Goal: Use online tool/utility: Utilize a website feature to perform a specific function

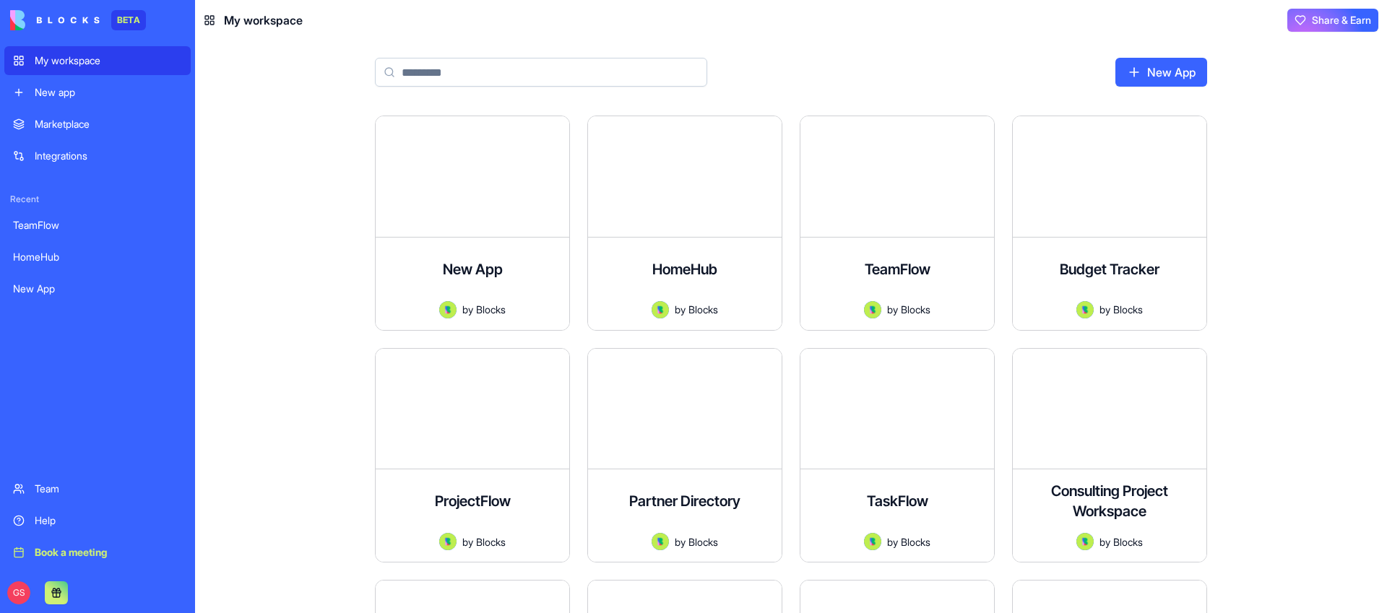
click at [525, 64] on input at bounding box center [541, 72] width 332 height 29
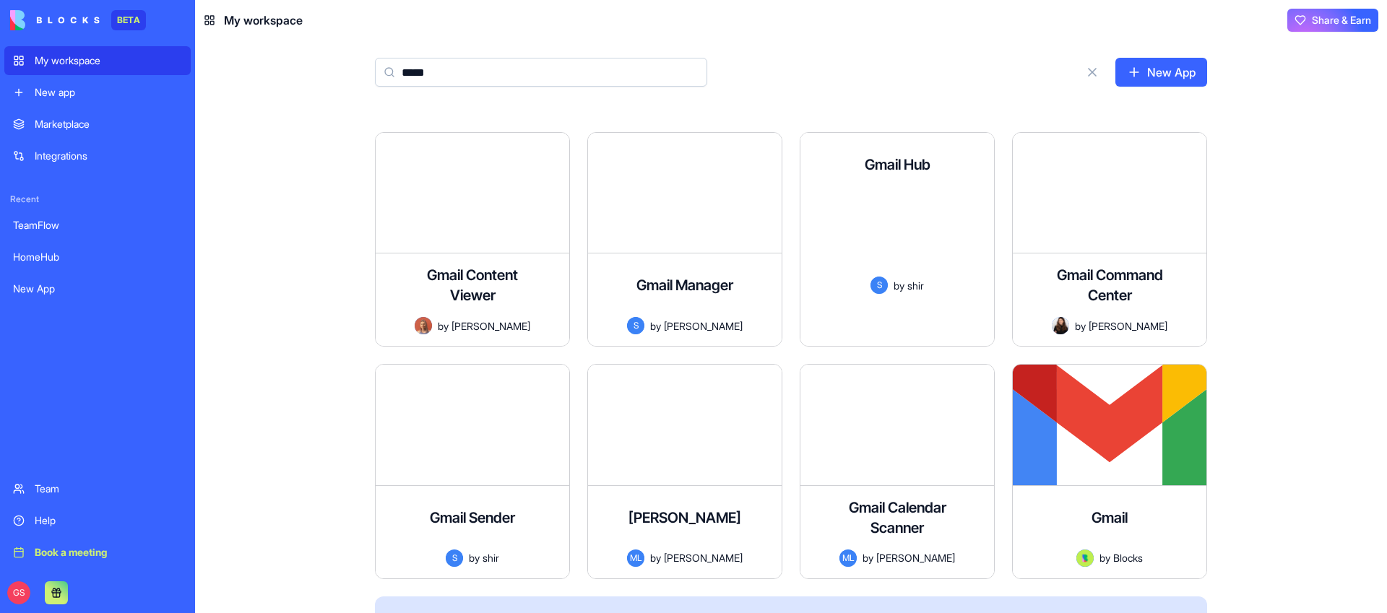
scroll to position [264, 0]
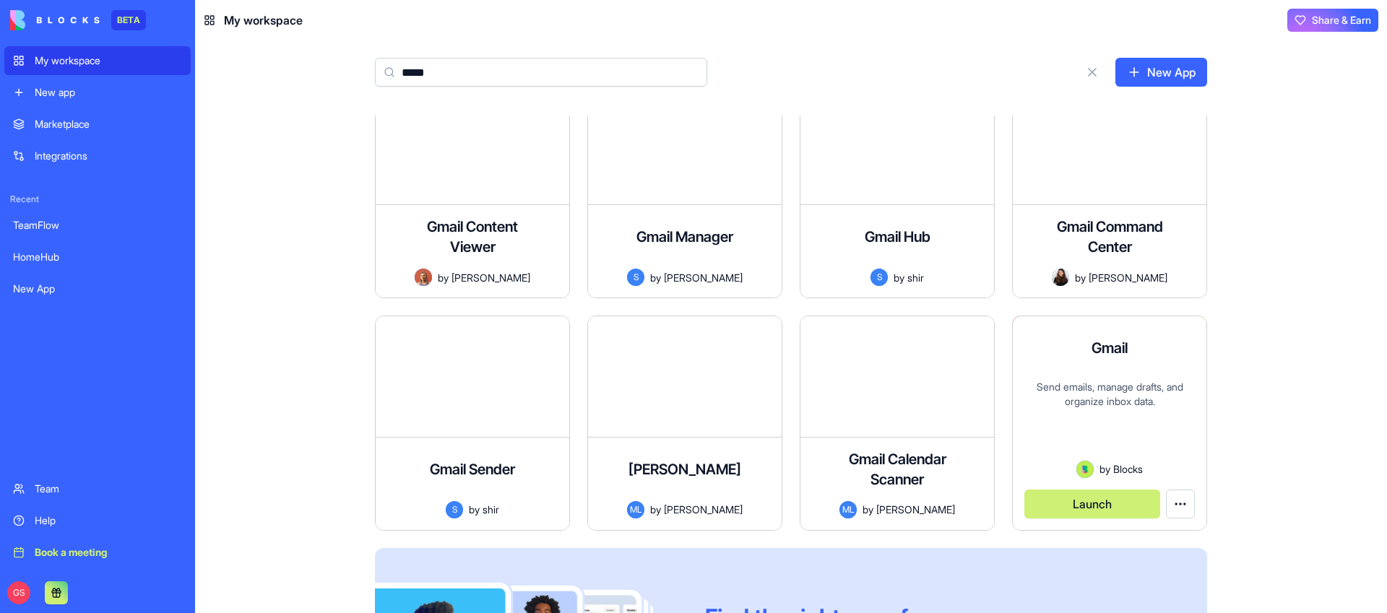
type input "*****"
click at [1068, 497] on button "Launch" at bounding box center [1092, 504] width 136 height 29
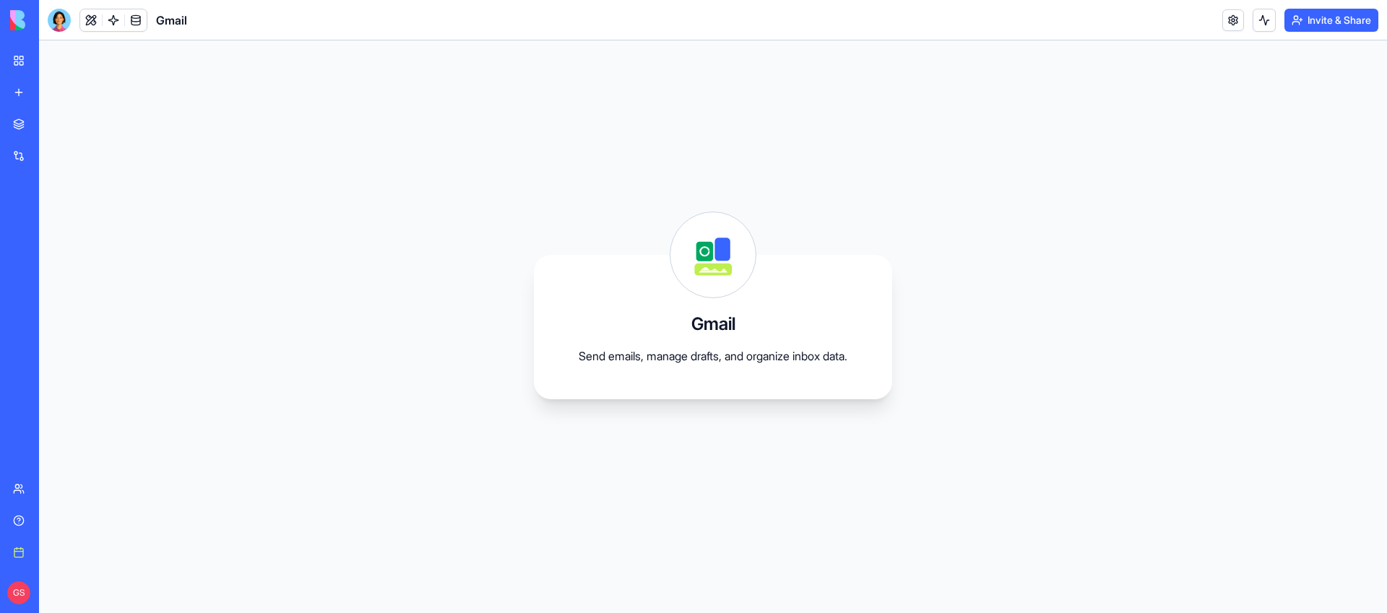
click at [66, 22] on div at bounding box center [59, 20] width 23 height 23
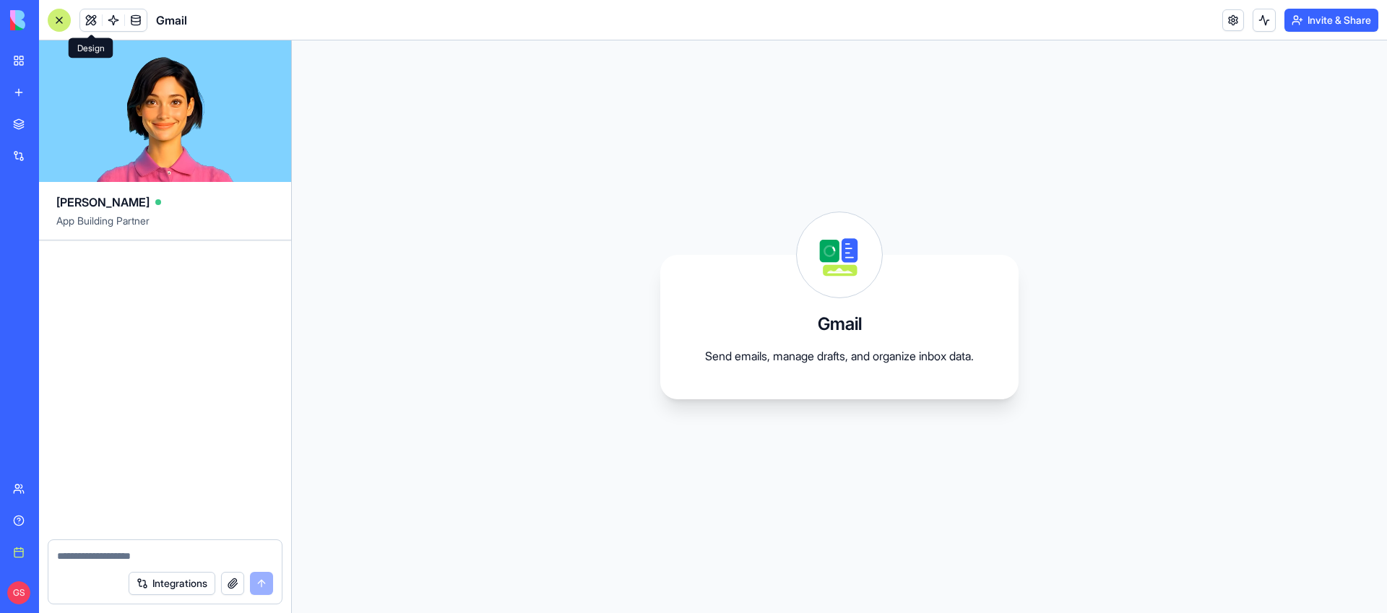
click at [101, 17] on button at bounding box center [91, 20] width 22 height 22
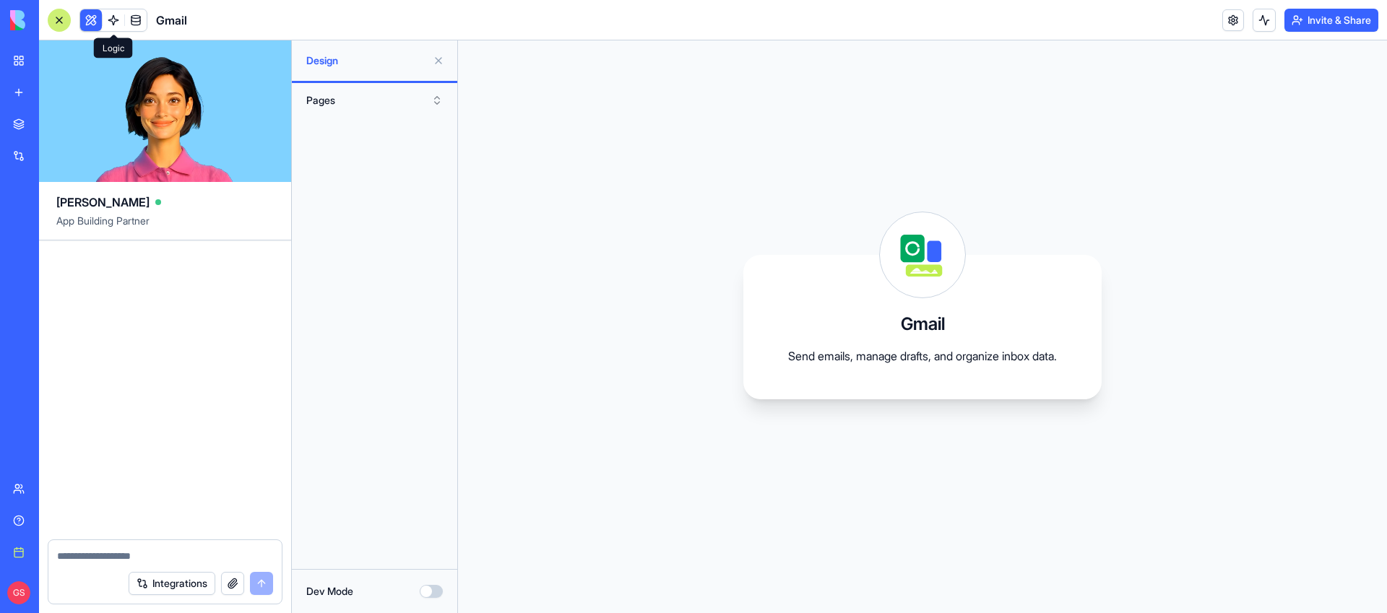
click at [113, 18] on link at bounding box center [114, 20] width 22 height 22
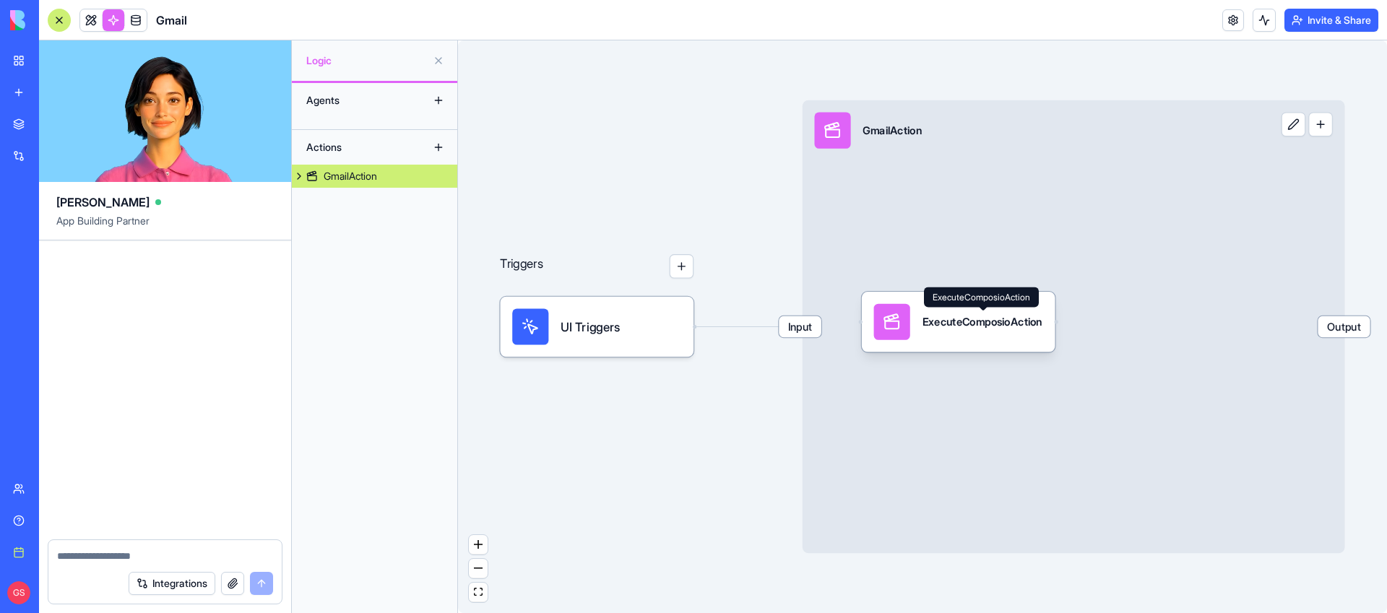
drag, startPoint x: 1219, startPoint y: 415, endPoint x: 930, endPoint y: 307, distance: 308.6
click at [930, 307] on body "BETA My workspace New app Marketplace Integrations Recent TeamFlow HomeHub New …" at bounding box center [693, 306] width 1387 height 613
click at [912, 238] on div "Input GmailAction Output" at bounding box center [1074, 326] width 542 height 453
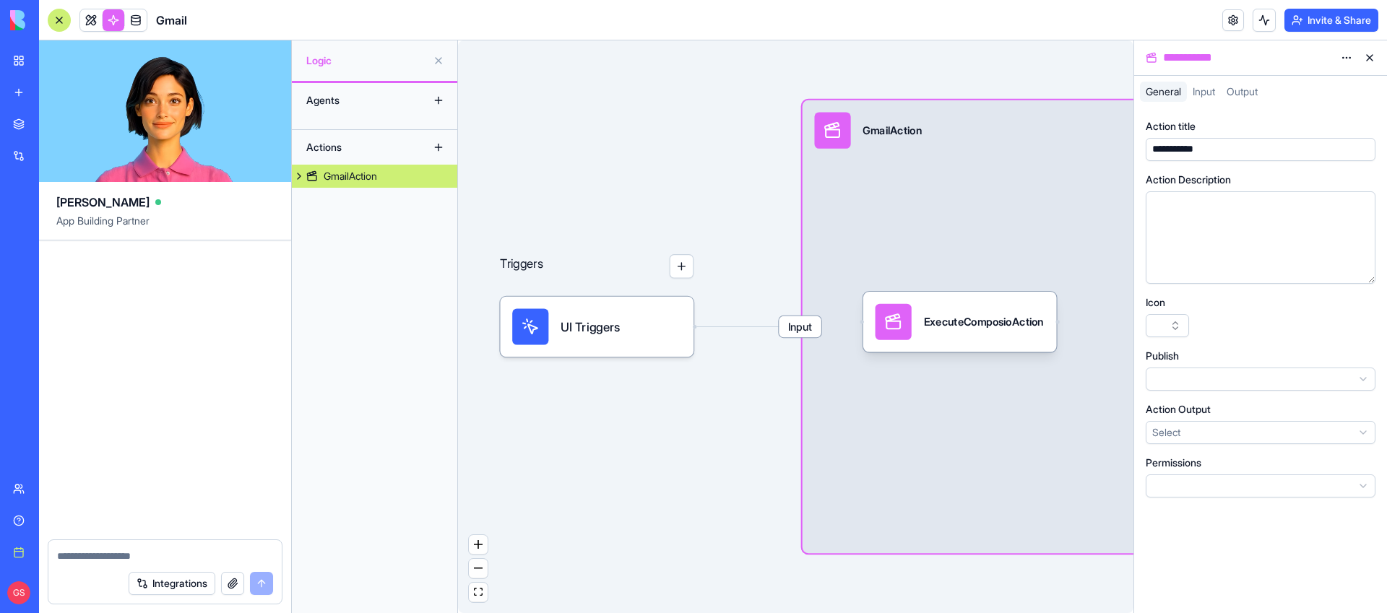
click at [73, 23] on div "Gmail" at bounding box center [117, 20] width 139 height 23
click at [64, 22] on div at bounding box center [59, 20] width 23 height 23
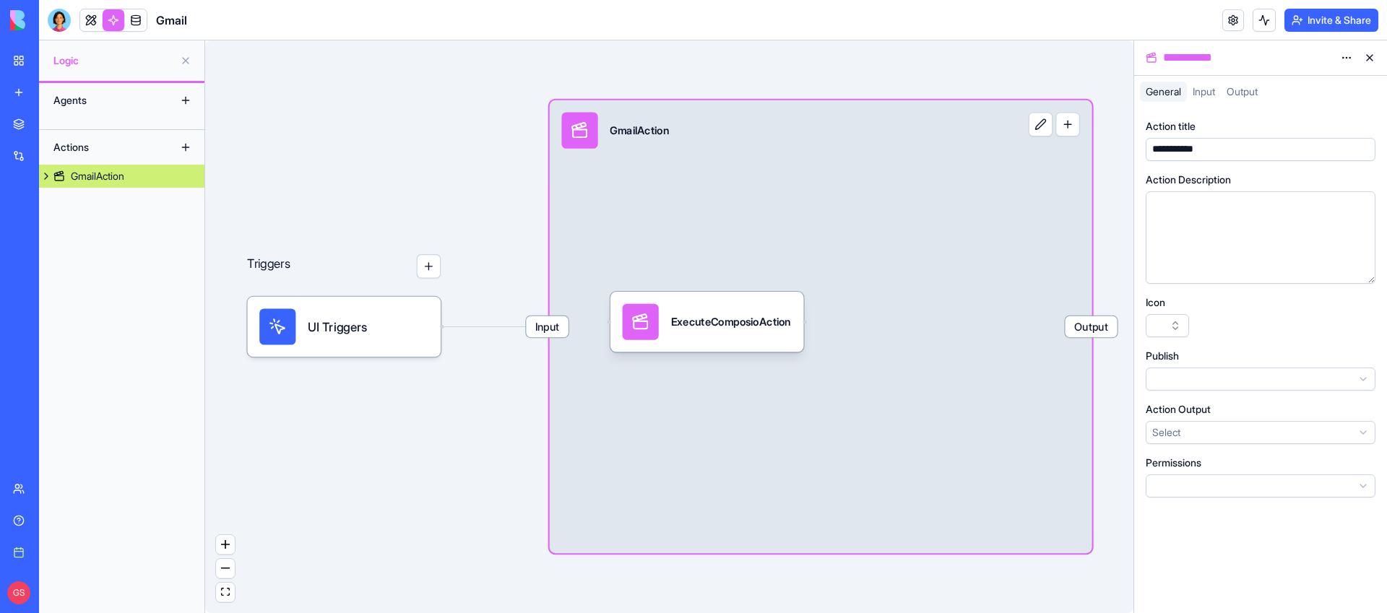
click at [22, 59] on link "My workspace" at bounding box center [33, 60] width 58 height 29
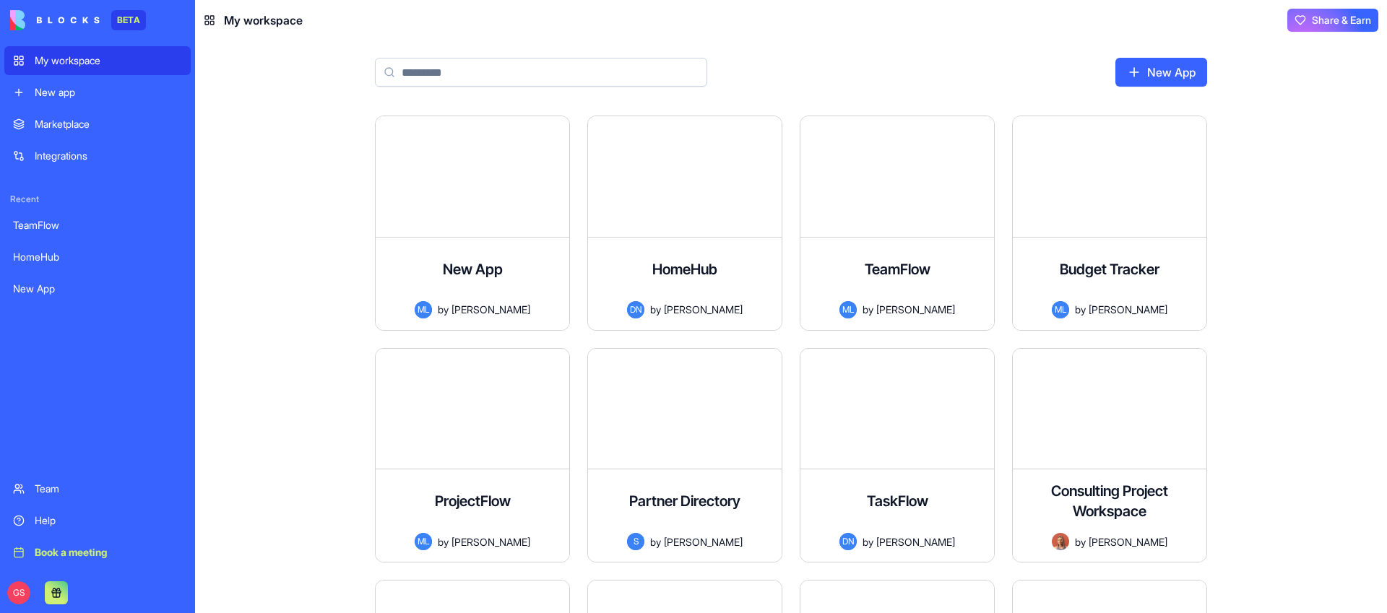
click at [563, 74] on input at bounding box center [541, 72] width 332 height 29
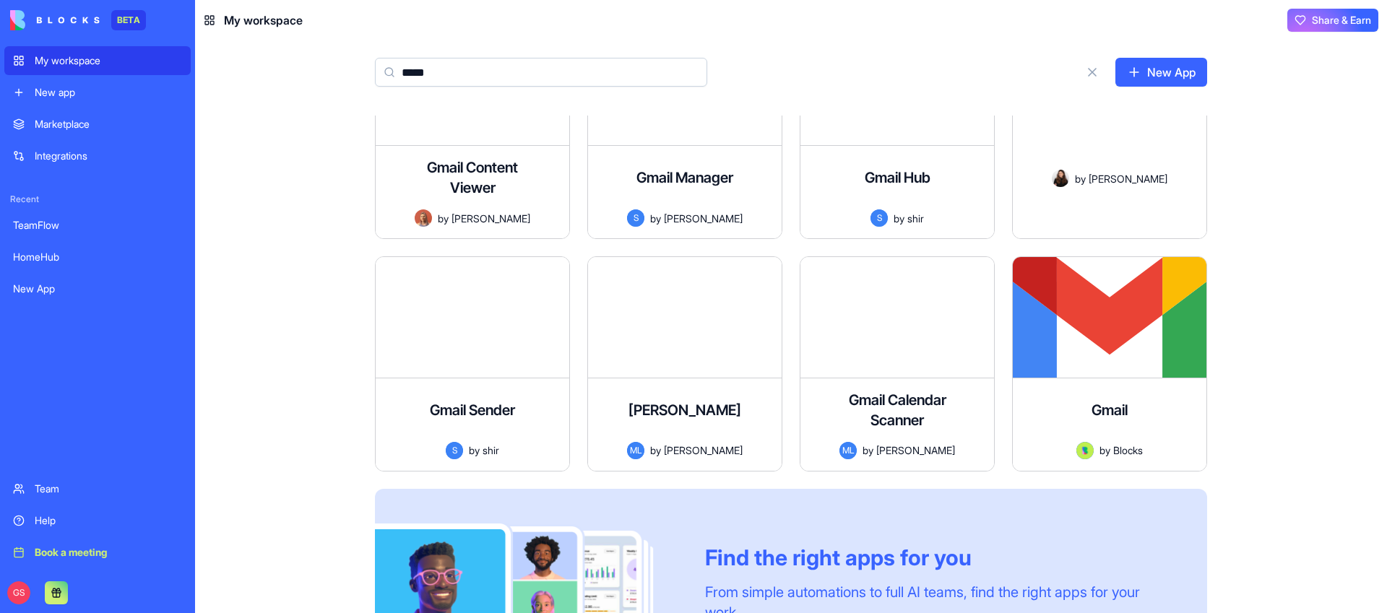
scroll to position [403, 0]
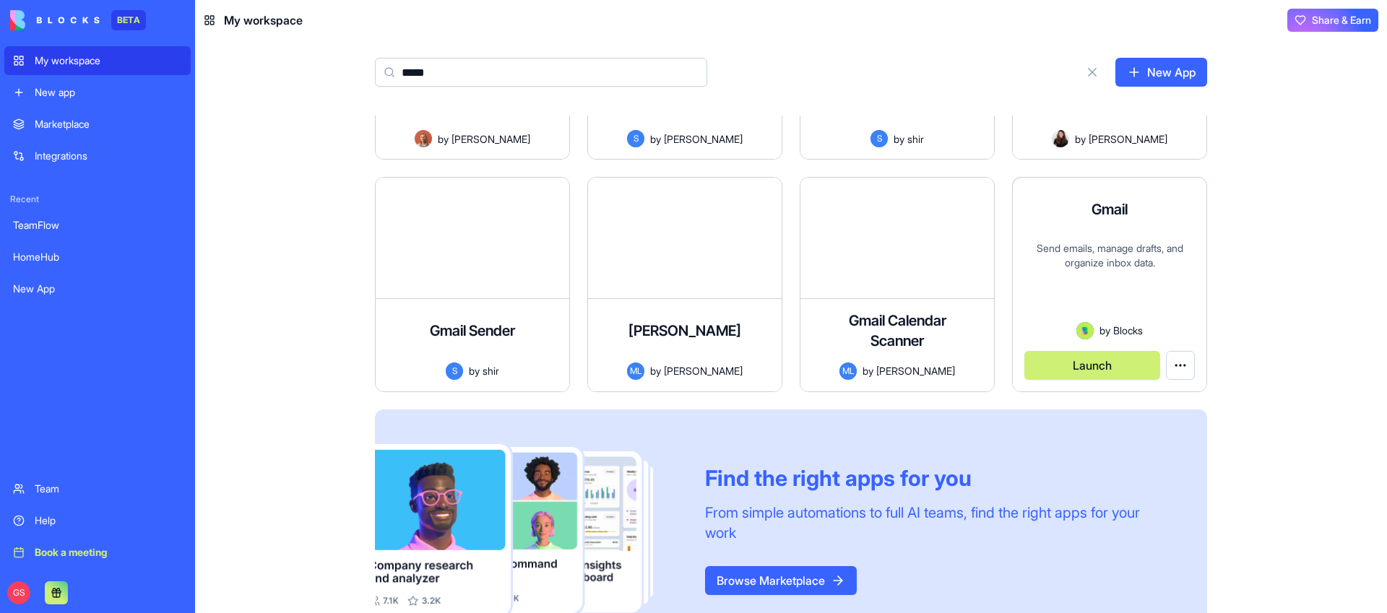
type input "*****"
click at [1076, 360] on button "Launch" at bounding box center [1092, 365] width 136 height 29
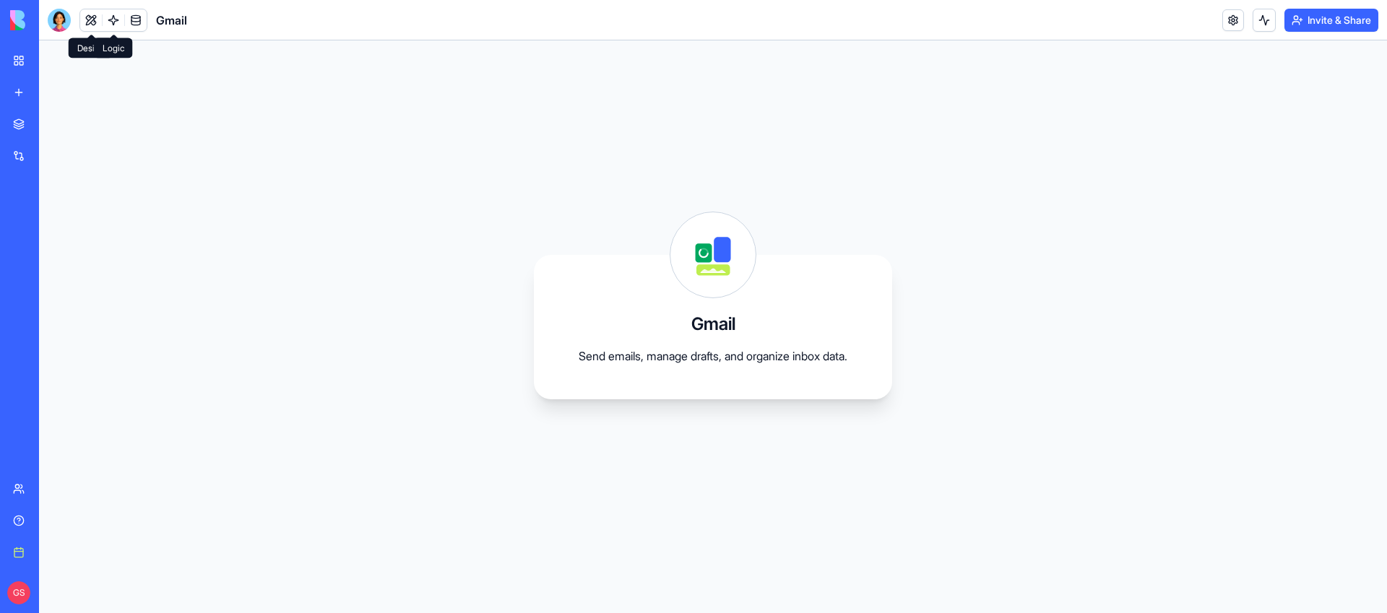
click at [125, 22] on link at bounding box center [136, 20] width 22 height 22
click at [103, 22] on link at bounding box center [114, 20] width 22 height 22
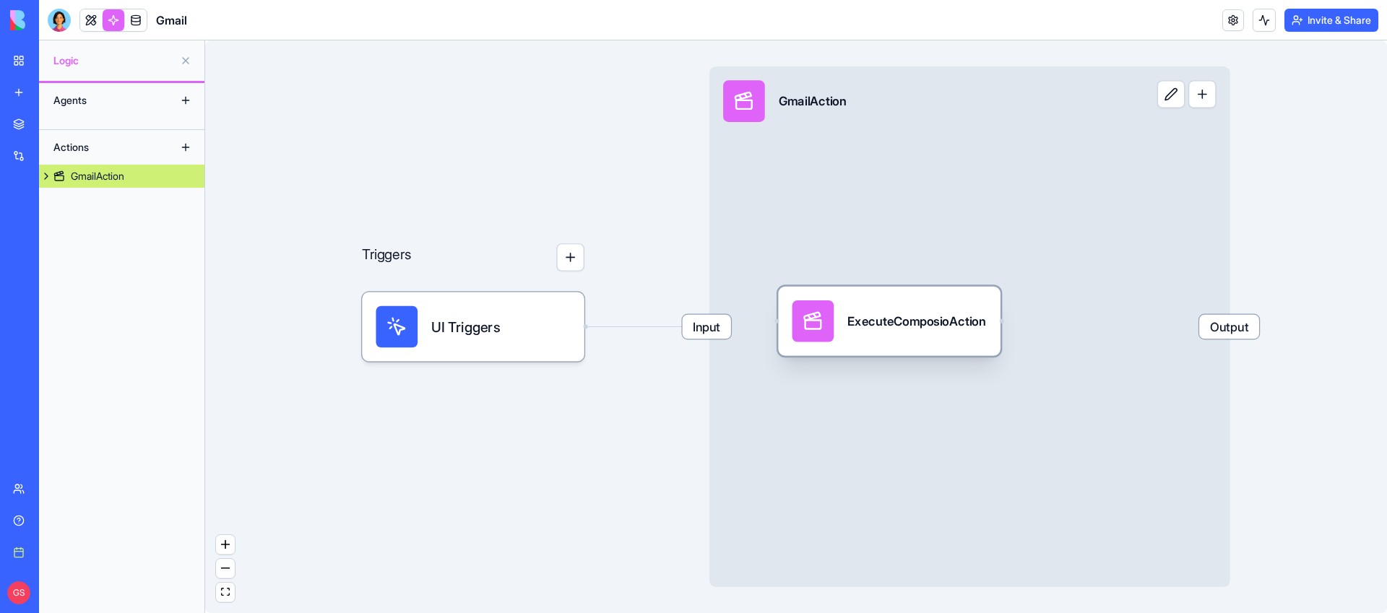
click at [895, 346] on div "ExecuteComposioAction" at bounding box center [889, 321] width 222 height 69
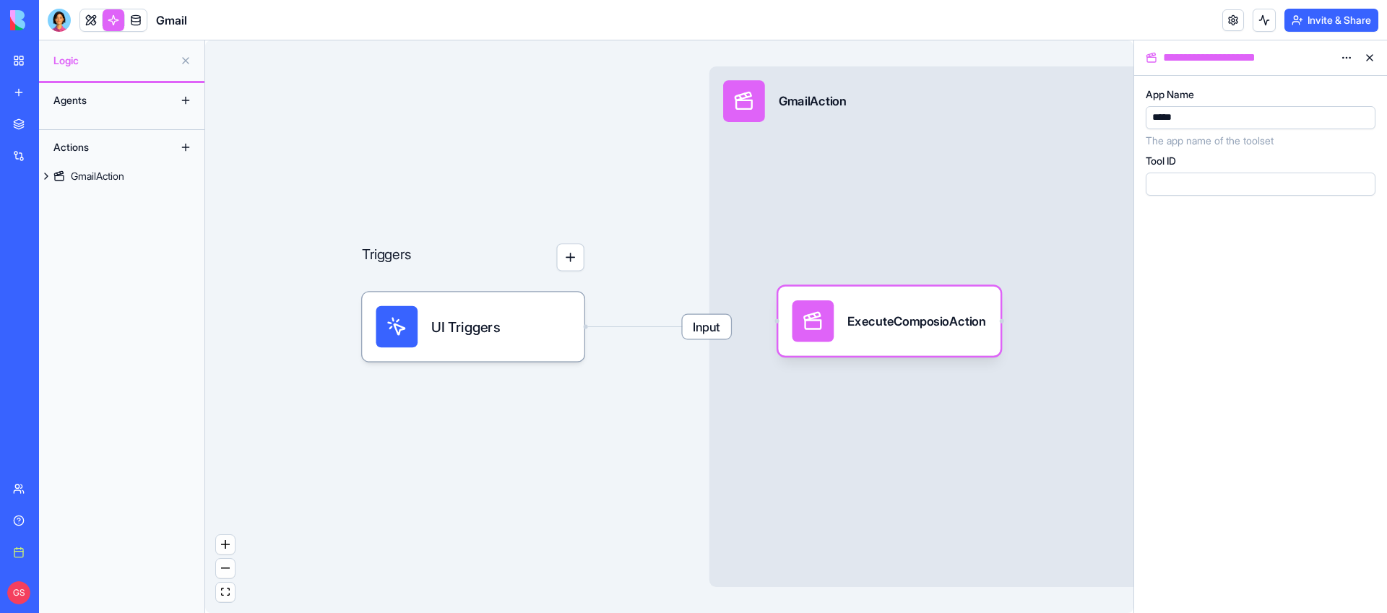
click at [12, 66] on link "My workspace" at bounding box center [33, 60] width 58 height 29
click at [53, 64] on div "My workspace" at bounding box center [44, 60] width 19 height 14
click at [53, 55] on div "My workspace" at bounding box center [44, 60] width 19 height 14
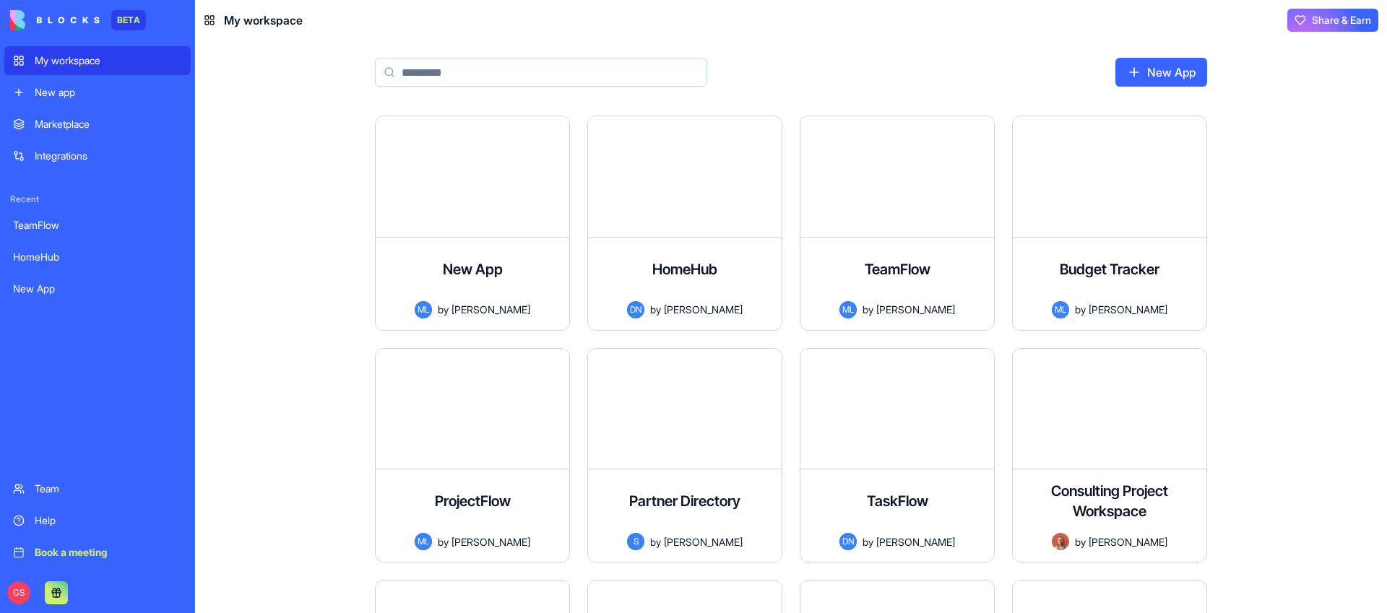
click at [510, 78] on input at bounding box center [541, 72] width 332 height 29
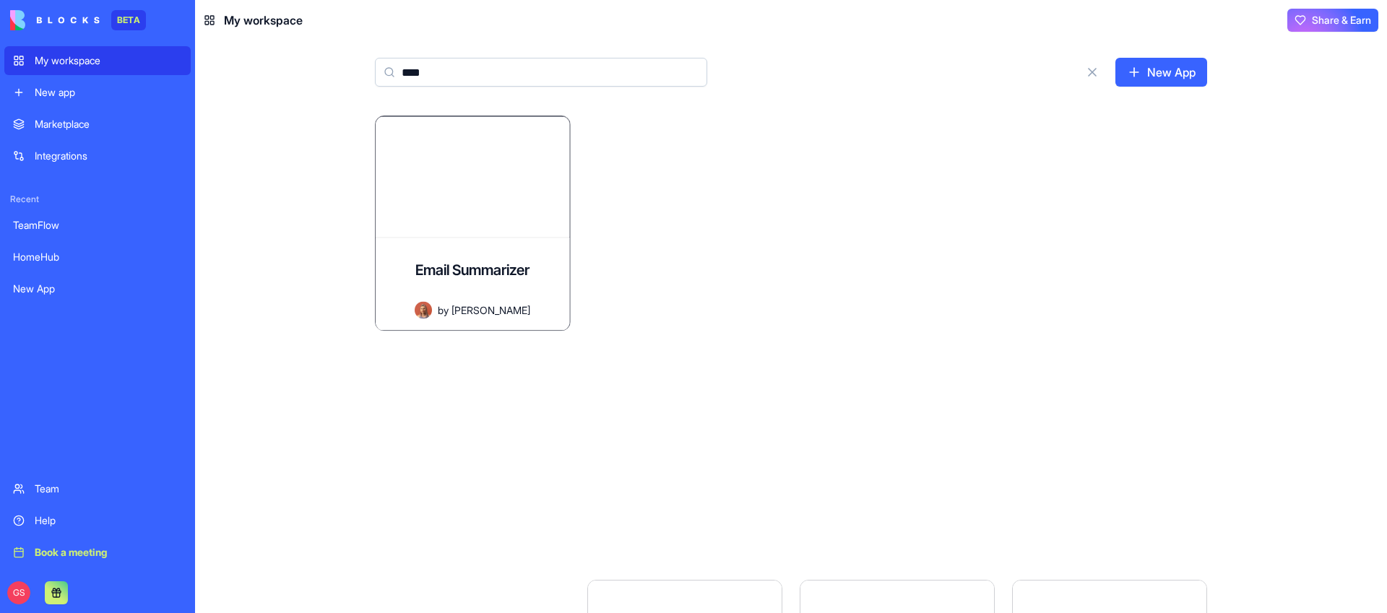
type input "*****"
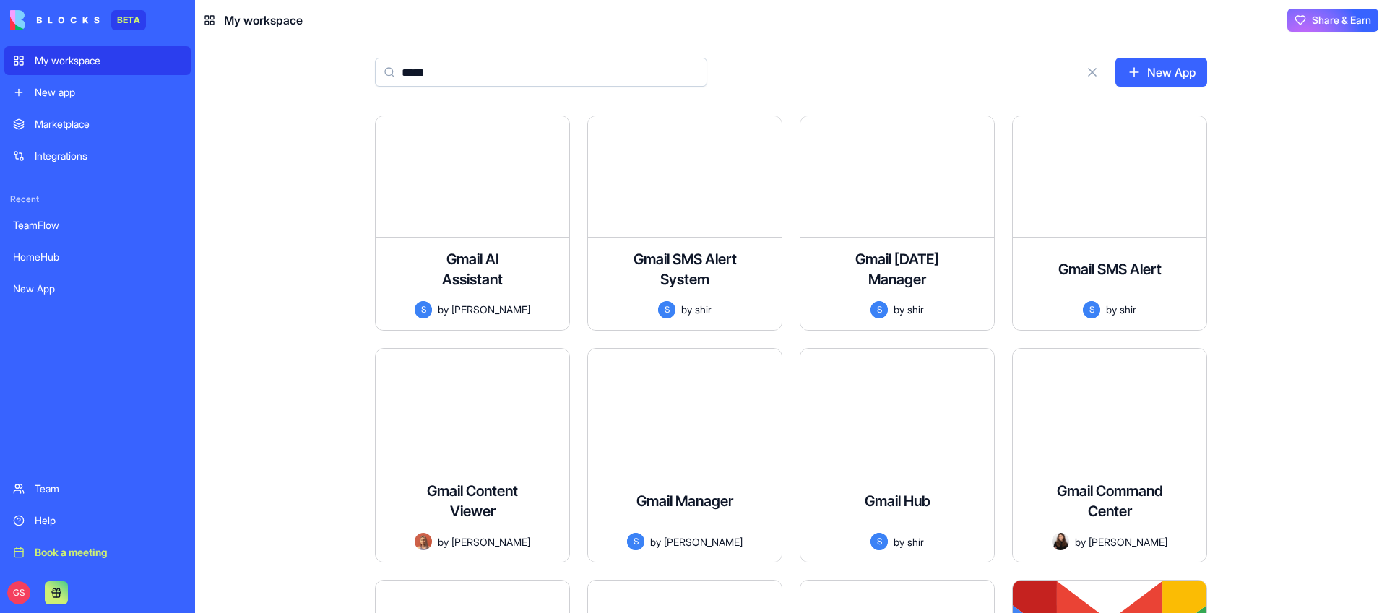
type input "*****"
click at [66, 162] on div "Integrations" at bounding box center [108, 156] width 147 height 14
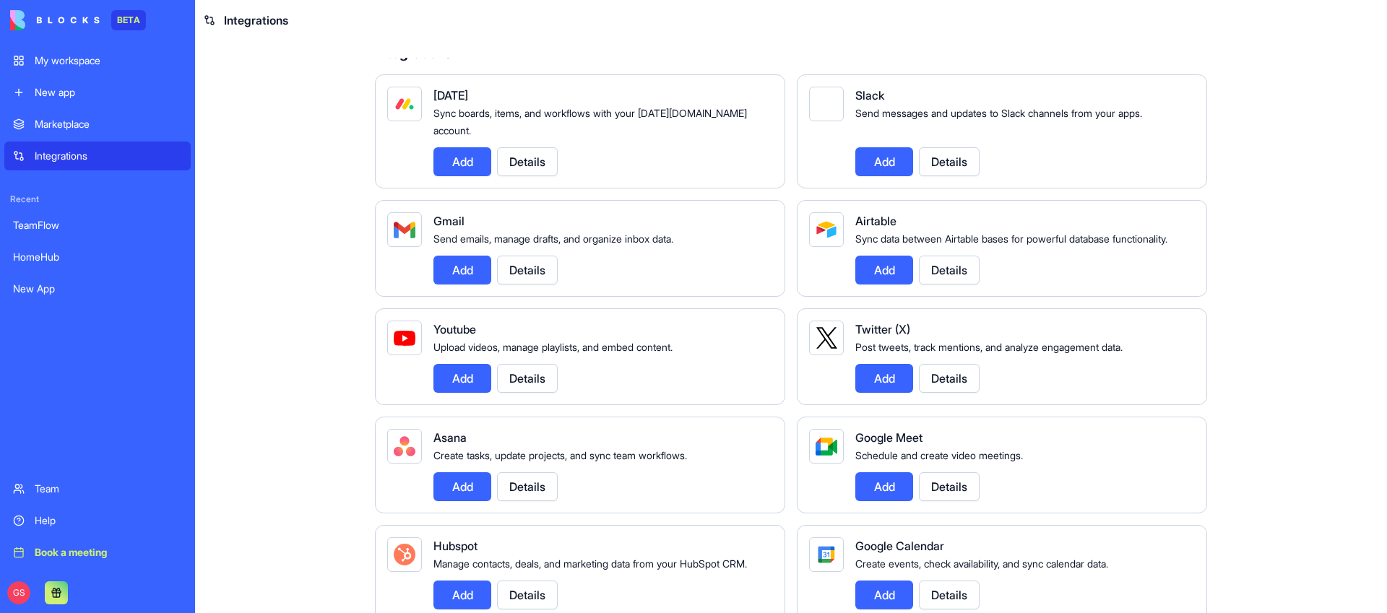
scroll to position [101, 0]
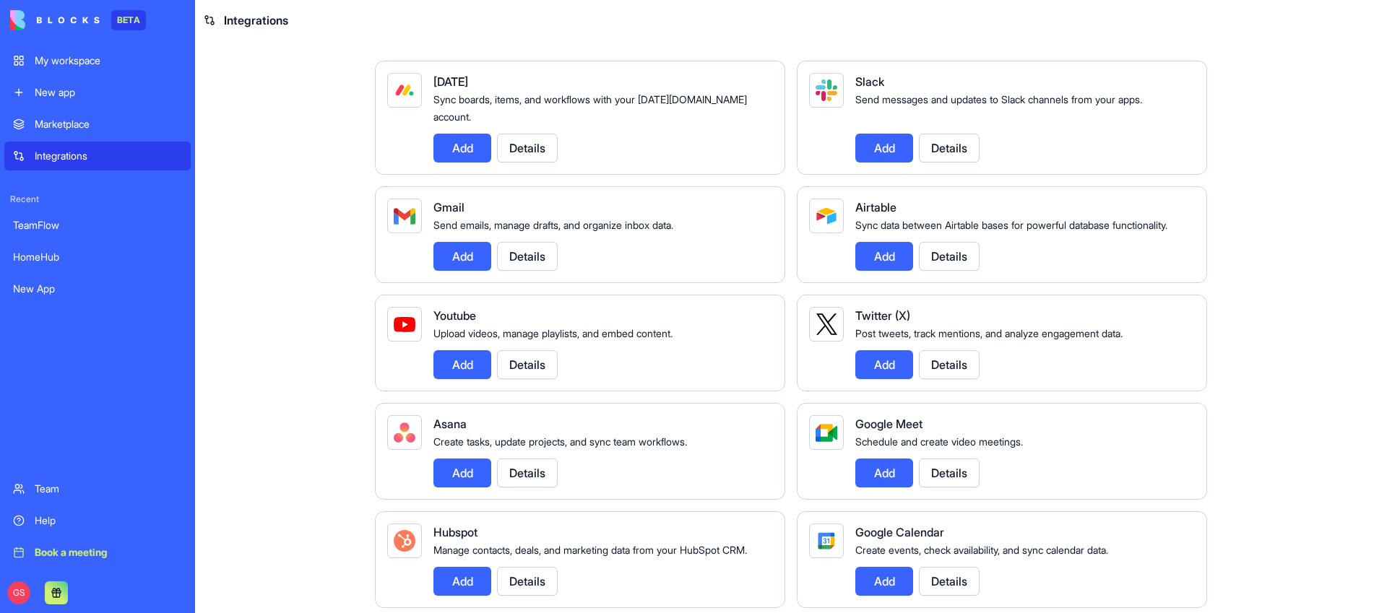
click at [526, 252] on button "Details" at bounding box center [527, 256] width 61 height 29
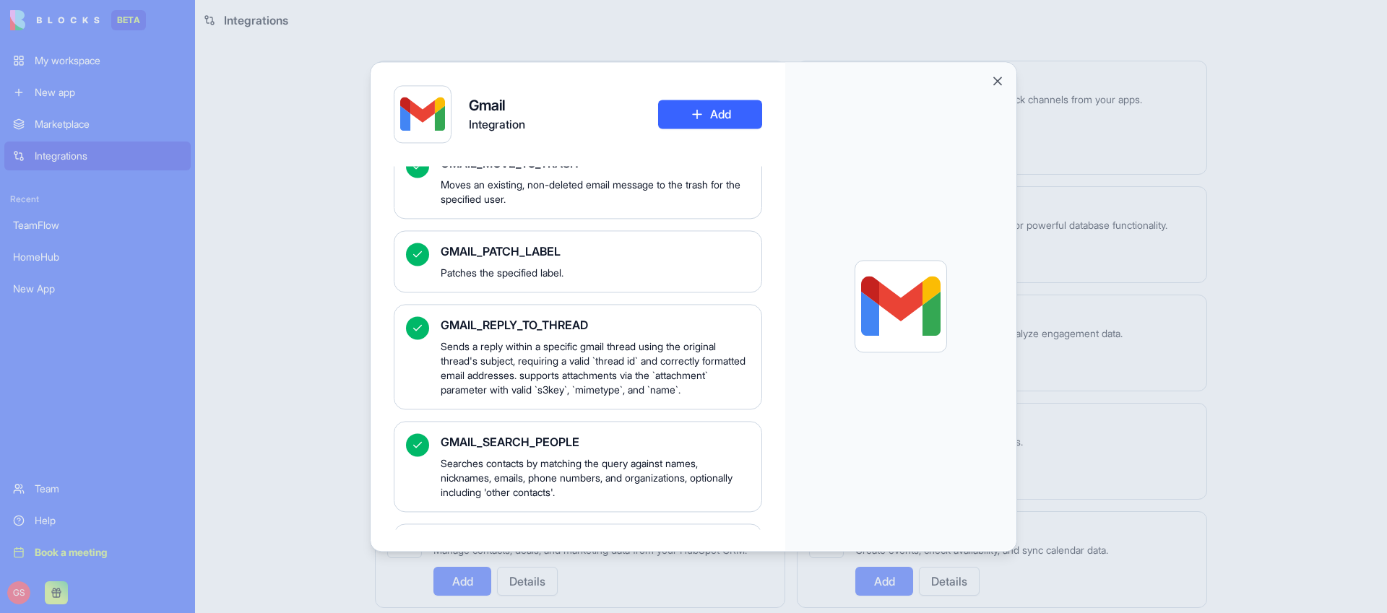
scroll to position [855, 0]
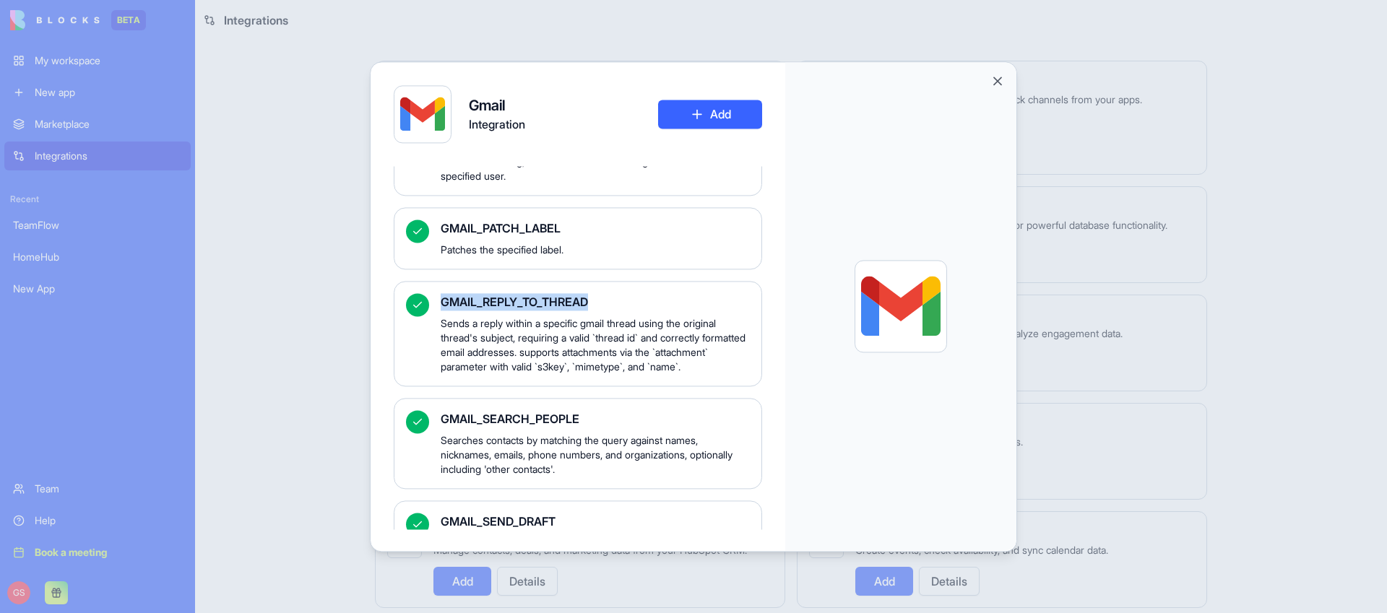
drag, startPoint x: 444, startPoint y: 358, endPoint x: 622, endPoint y: 359, distance: 177.7
click at [622, 311] on span "GMAIL_REPLY_TO_THREAD" at bounding box center [595, 301] width 309 height 17
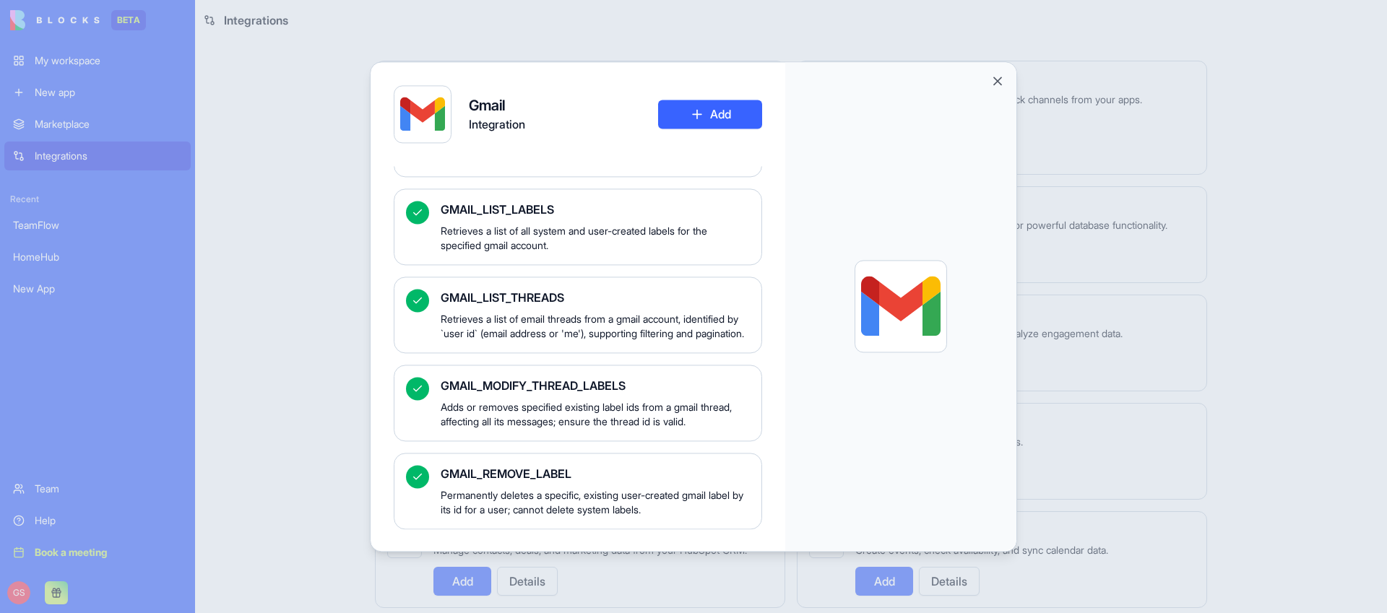
scroll to position [2031, 0]
drag, startPoint x: 441, startPoint y: 274, endPoint x: 573, endPoint y: 274, distance: 132.2
click at [573, 289] on span "GMAIL_LIST_THREADS" at bounding box center [595, 297] width 309 height 17
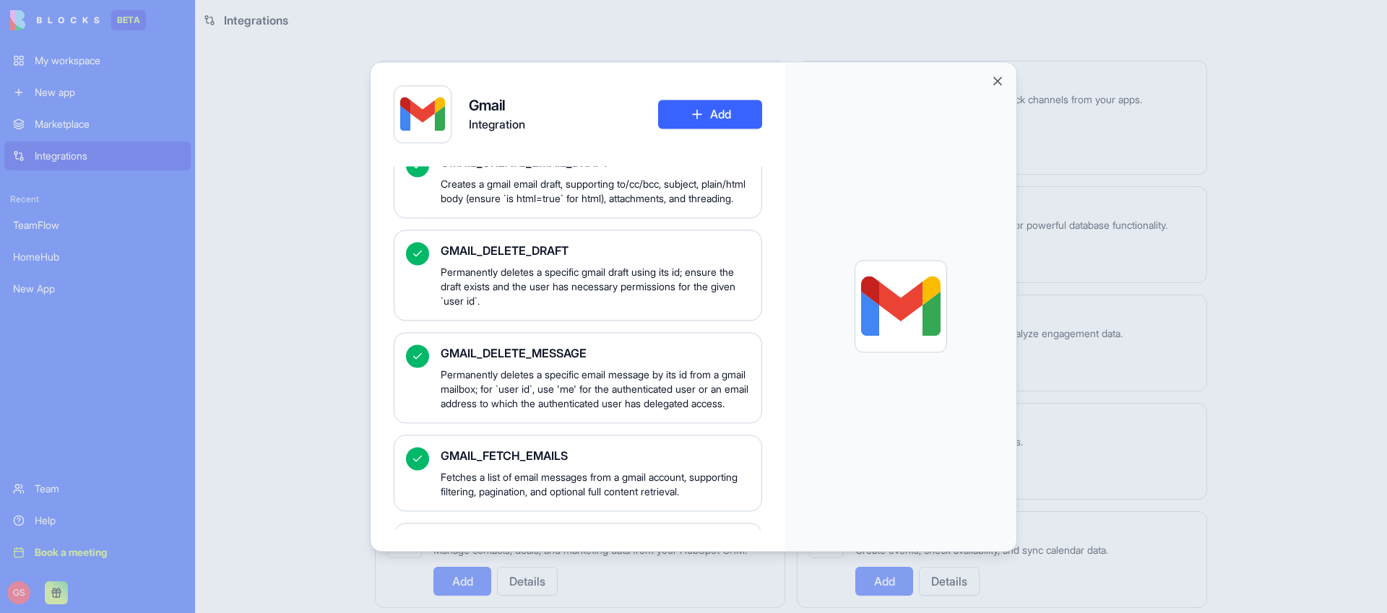
scroll to position [222, 0]
